Goal: Task Accomplishment & Management: Use online tool/utility

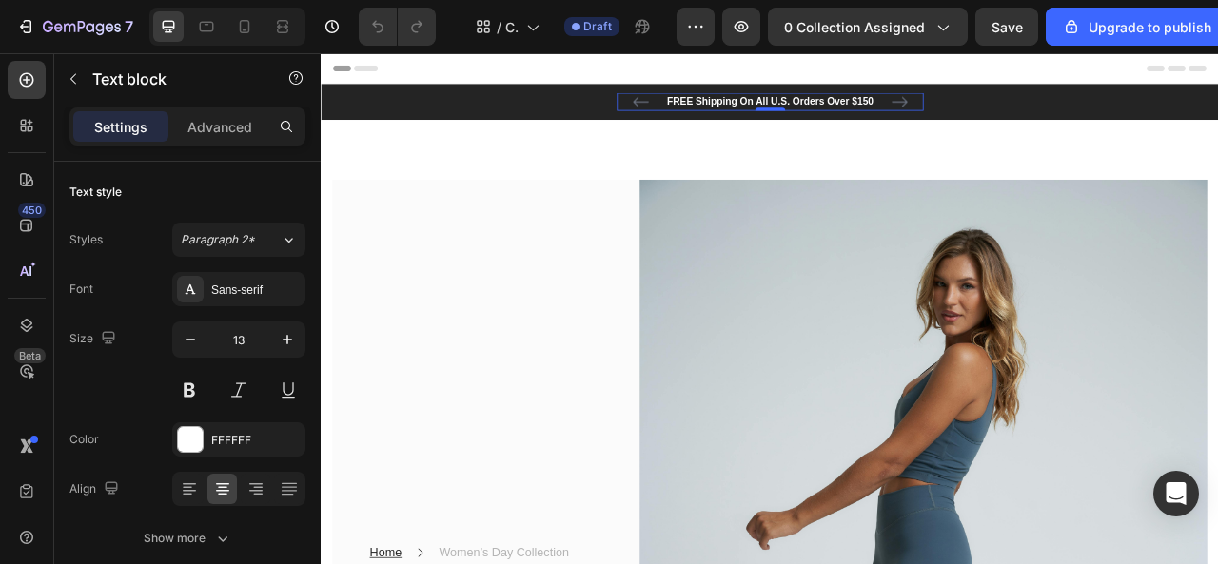
click at [797, 121] on p "FREE Shipping On All U.S. Orders Over $150" at bounding box center [892, 115] width 386 height 19
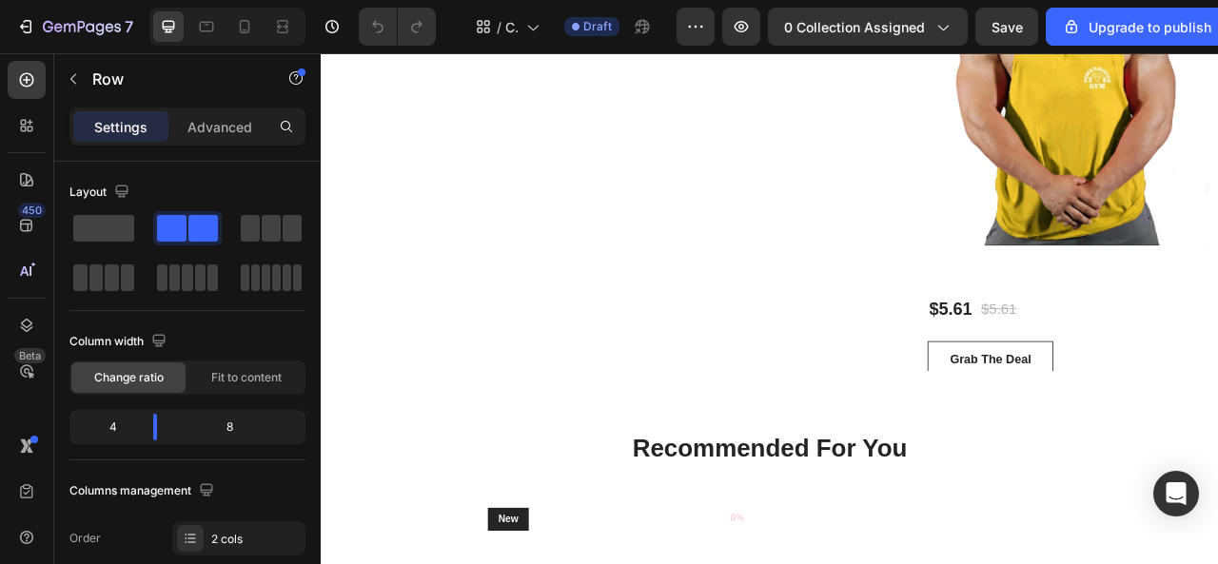
scroll to position [9897, 0]
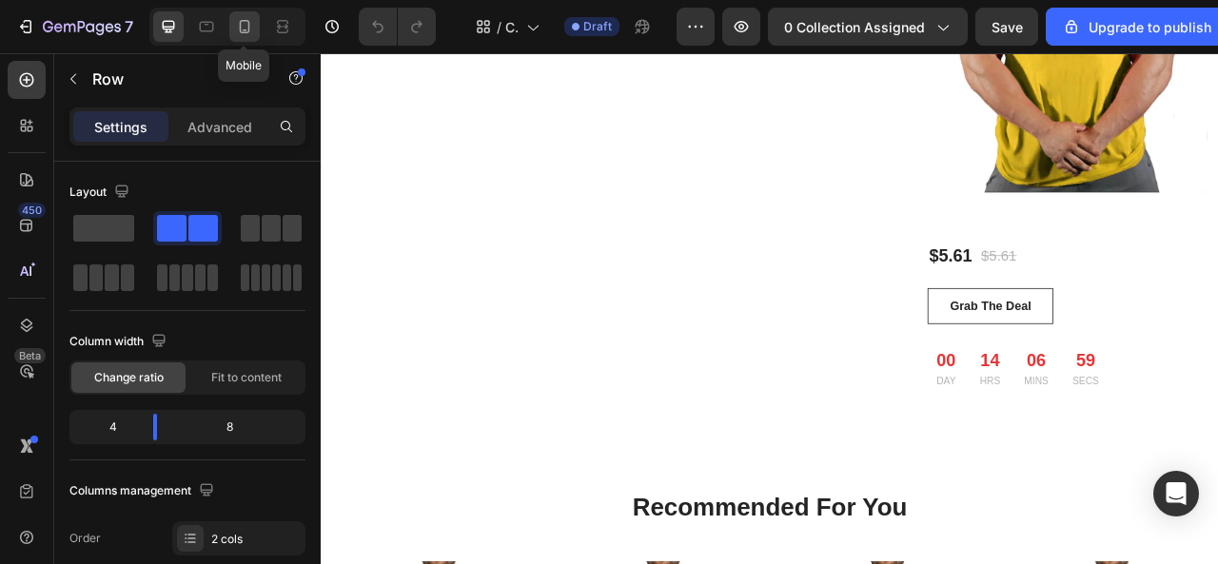
click at [252, 25] on icon at bounding box center [244, 26] width 19 height 19
type input "0"
type input "100%"
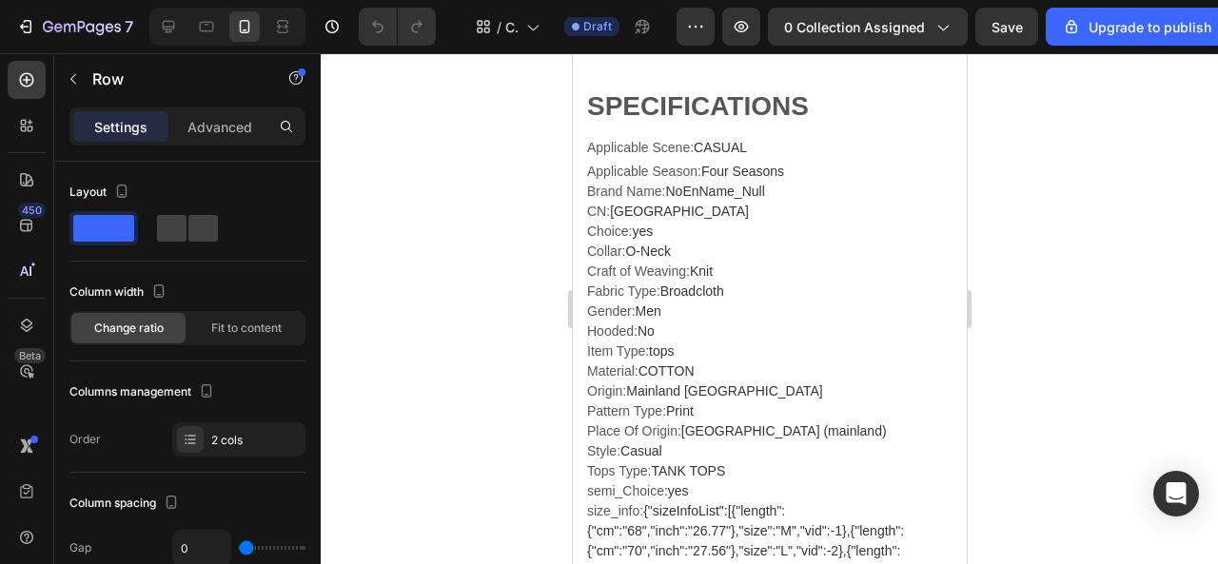
scroll to position [1808, 0]
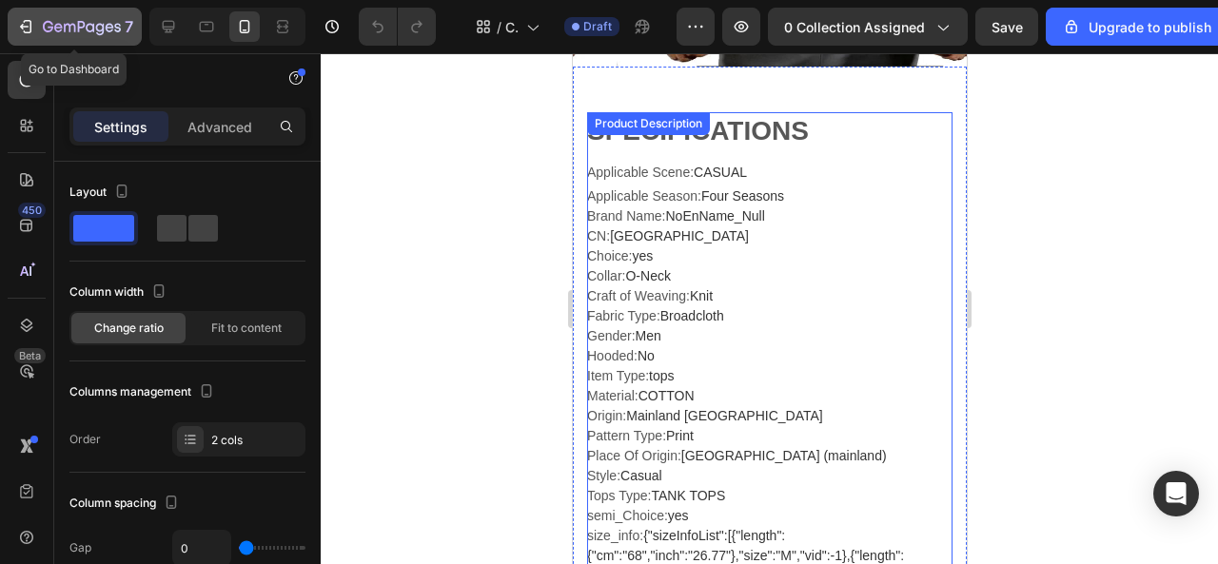
click at [23, 28] on icon "button" at bounding box center [25, 26] width 19 height 19
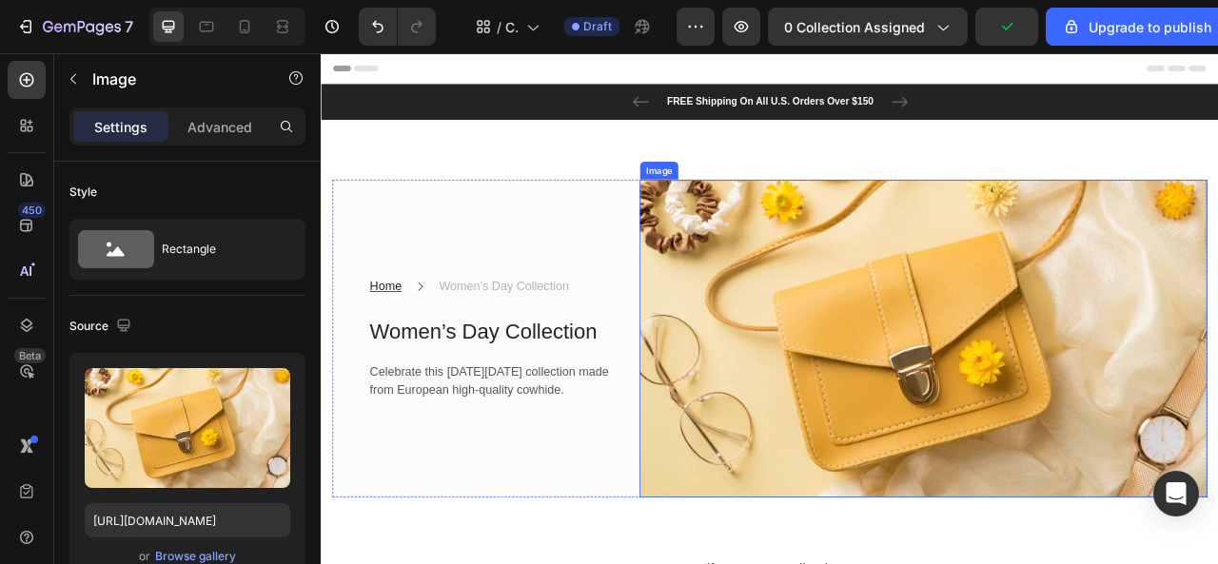
click at [839, 310] on img at bounding box center [1087, 416] width 722 height 405
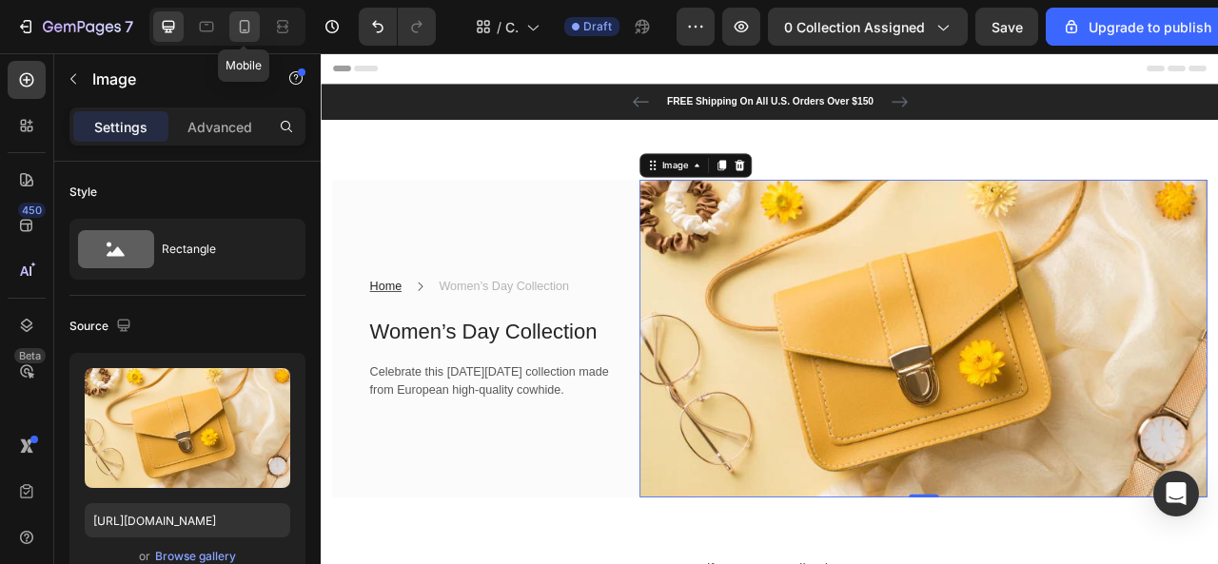
click at [246, 31] on icon at bounding box center [244, 26] width 19 height 19
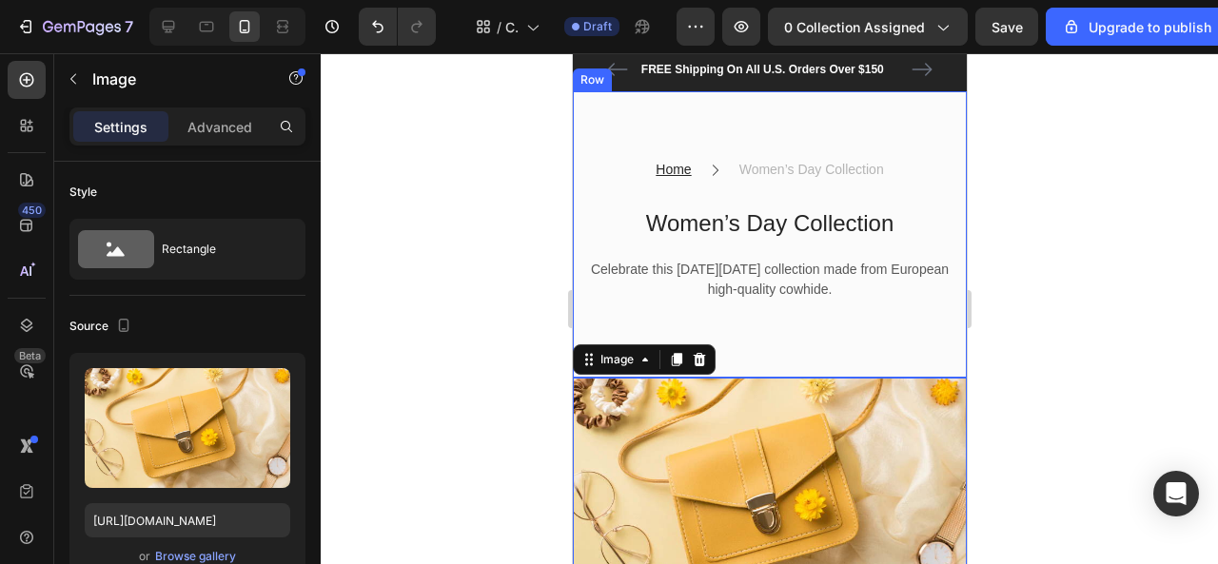
scroll to position [190, 0]
